Goal: Task Accomplishment & Management: Manage account settings

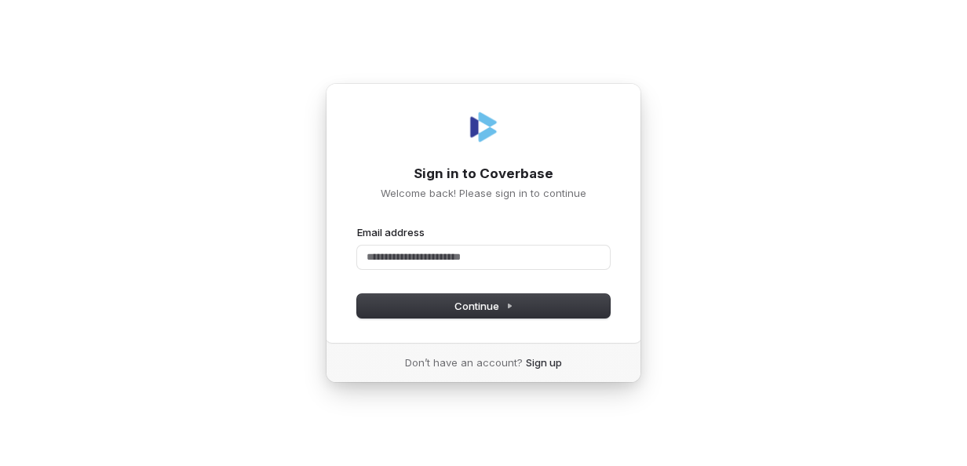
click at [717, 133] on div "Sign in to Coverbase Welcome back! Please sign in to continue Email address Pas…" at bounding box center [483, 233] width 967 height 466
